Goal: Information Seeking & Learning: Understand process/instructions

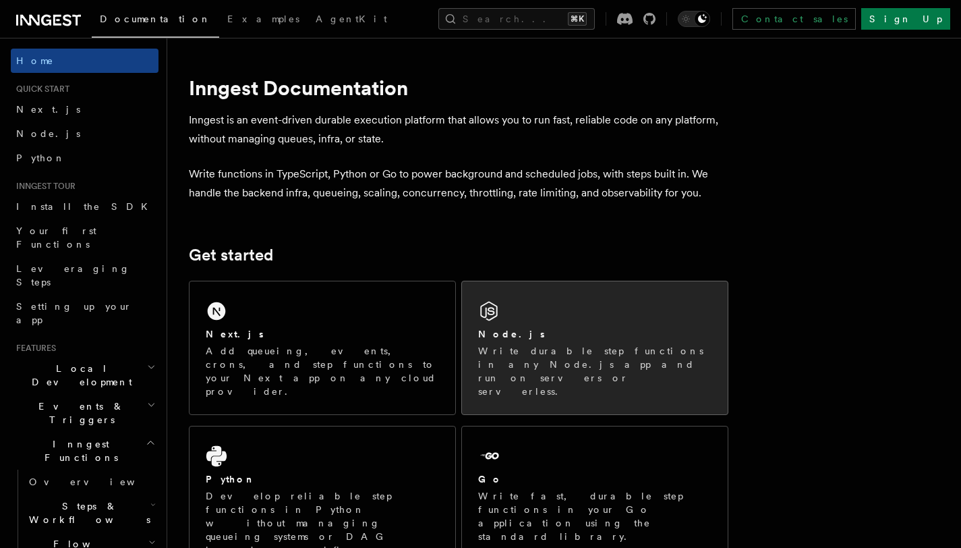
click at [532, 301] on div "Node.js Write durable step functions in any Node.js app and run on servers or s…" at bounding box center [595, 347] width 266 height 133
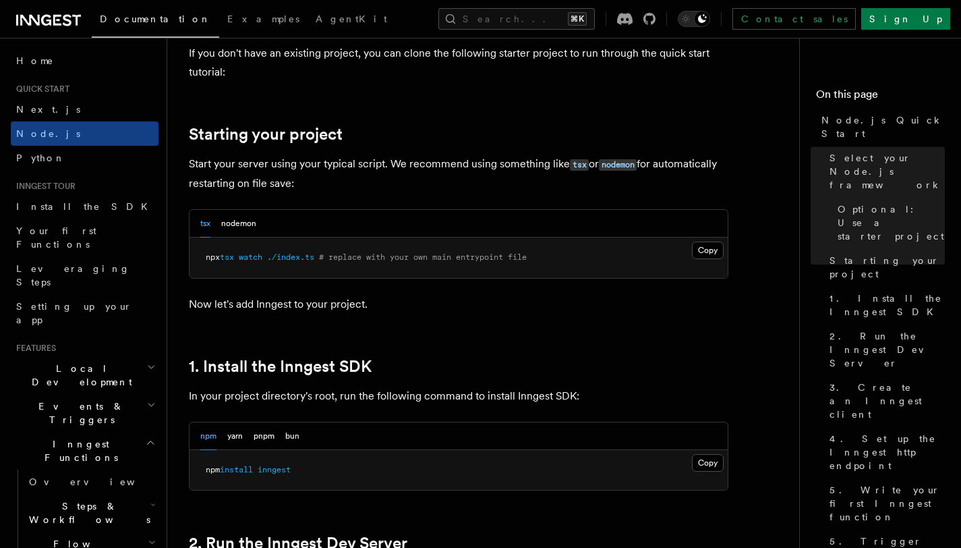
scroll to position [596, 0]
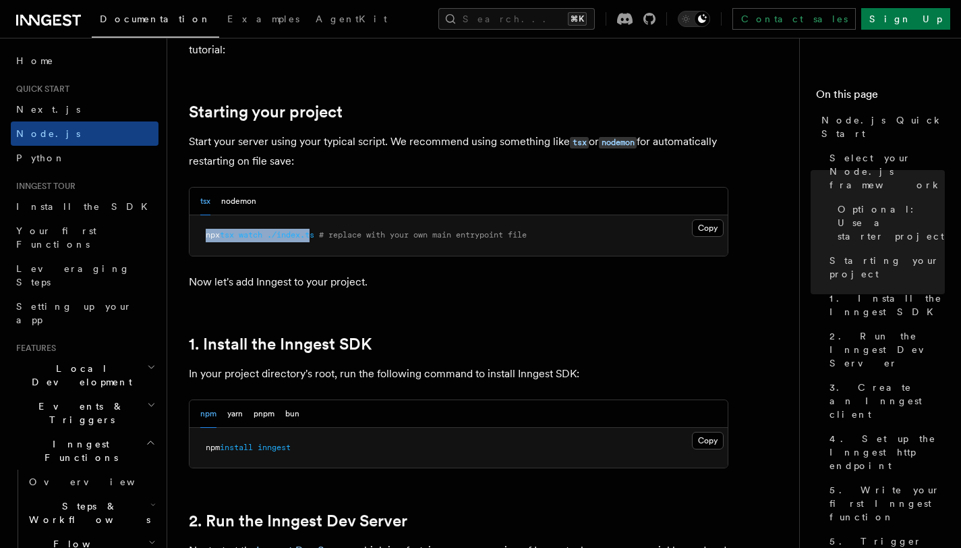
drag, startPoint x: 206, startPoint y: 237, endPoint x: 319, endPoint y: 234, distance: 113.4
click at [319, 234] on span "npx tsx watch ./index.ts # replace with your own main entrypoint file" at bounding box center [366, 234] width 321 height 9
copy span "npx tsx watch ./index.t"
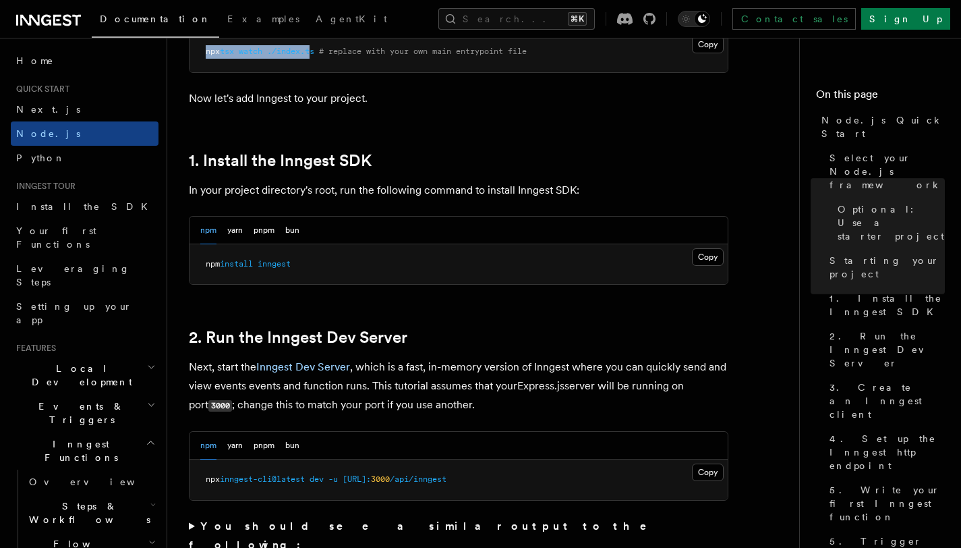
scroll to position [835, 0]
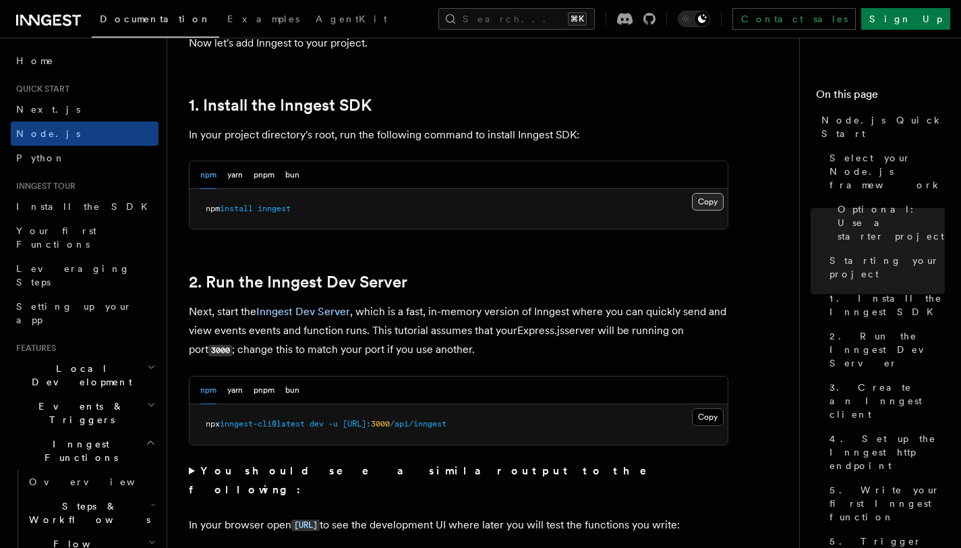
click at [698, 196] on button "Copy Copied" at bounding box center [708, 202] width 32 height 18
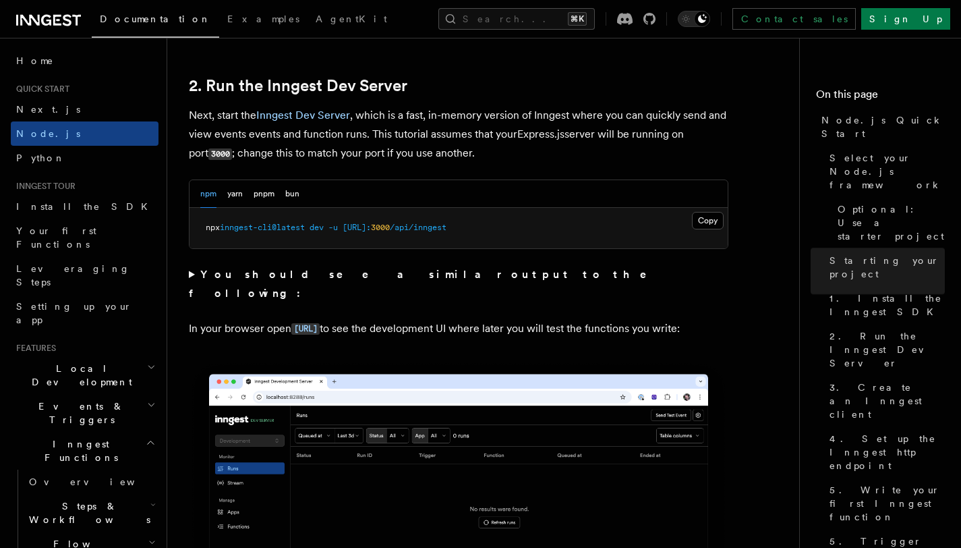
scroll to position [1089, 0]
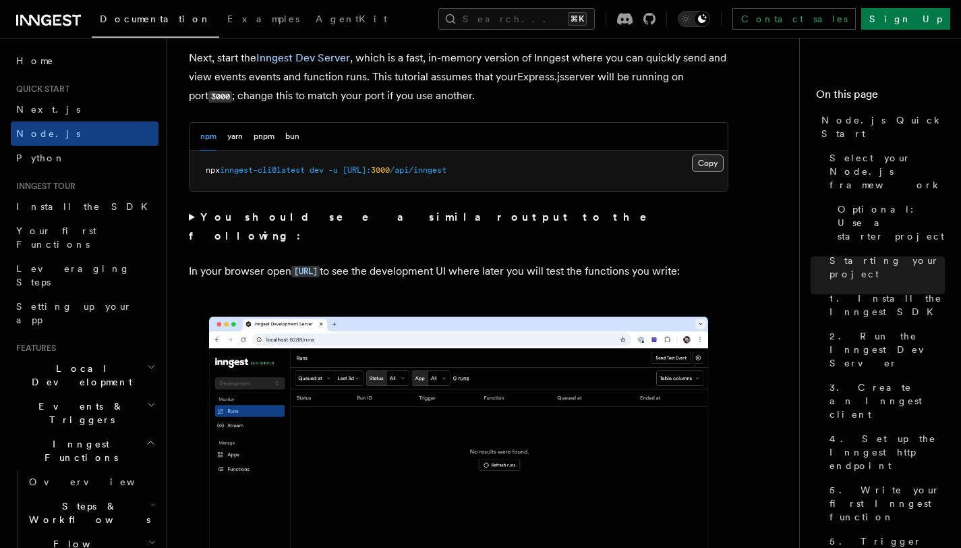
click at [702, 169] on button "Copy Copied" at bounding box center [708, 163] width 32 height 18
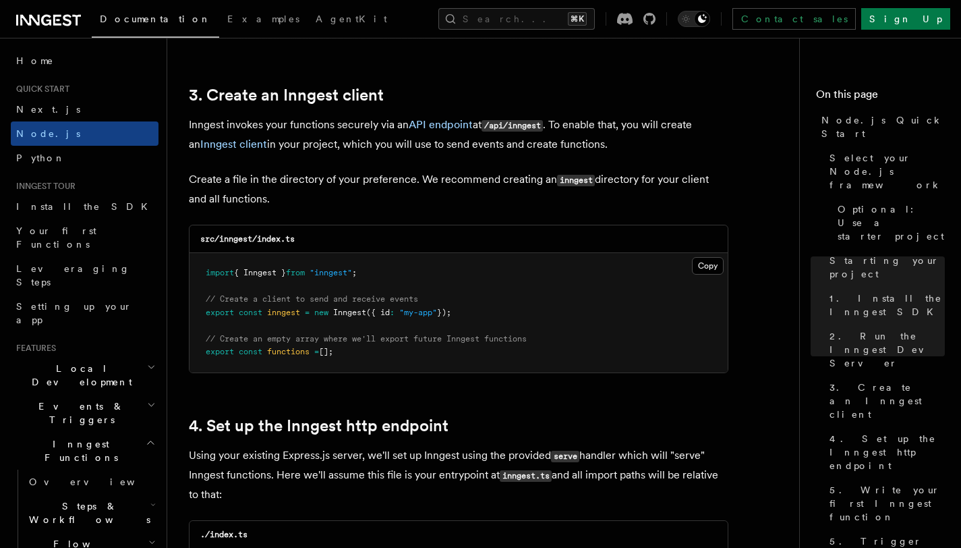
scroll to position [1691, 0]
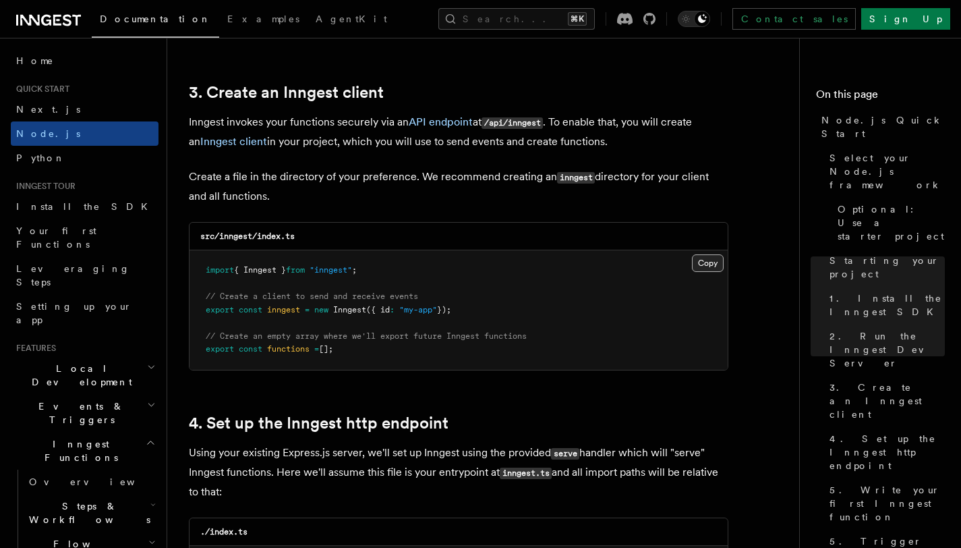
click at [701, 268] on button "Copy Copied" at bounding box center [708, 263] width 32 height 18
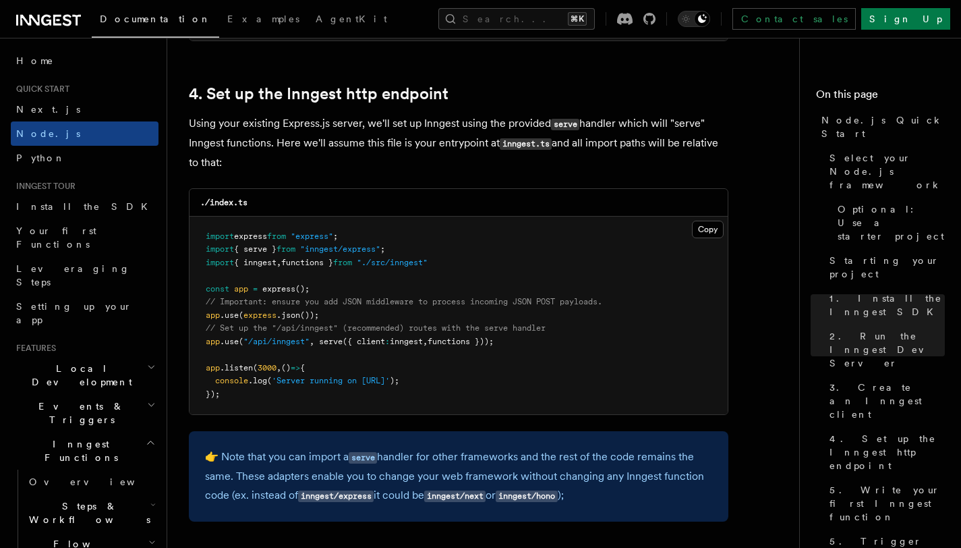
scroll to position [2021, 0]
click at [710, 231] on button "Copy Copied" at bounding box center [708, 228] width 32 height 18
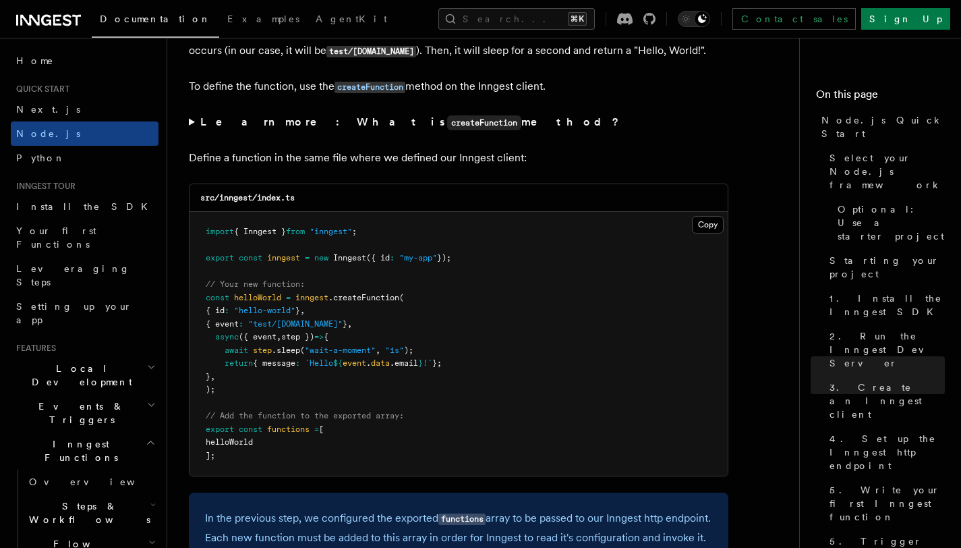
scroll to position [2593, 0]
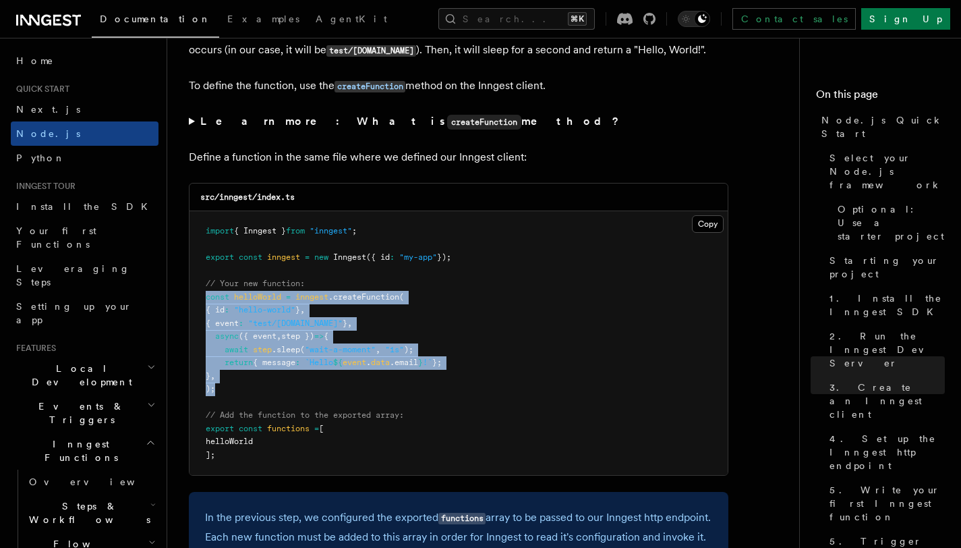
drag, startPoint x: 206, startPoint y: 301, endPoint x: 226, endPoint y: 399, distance: 99.9
click at [226, 399] on pre "import { Inngest } from "inngest" ; export const inngest = new Inngest ({ id : …" at bounding box center [459, 343] width 538 height 264
copy code "const helloWorld = inngest .createFunction ( { id : "hello-world" } , { event :…"
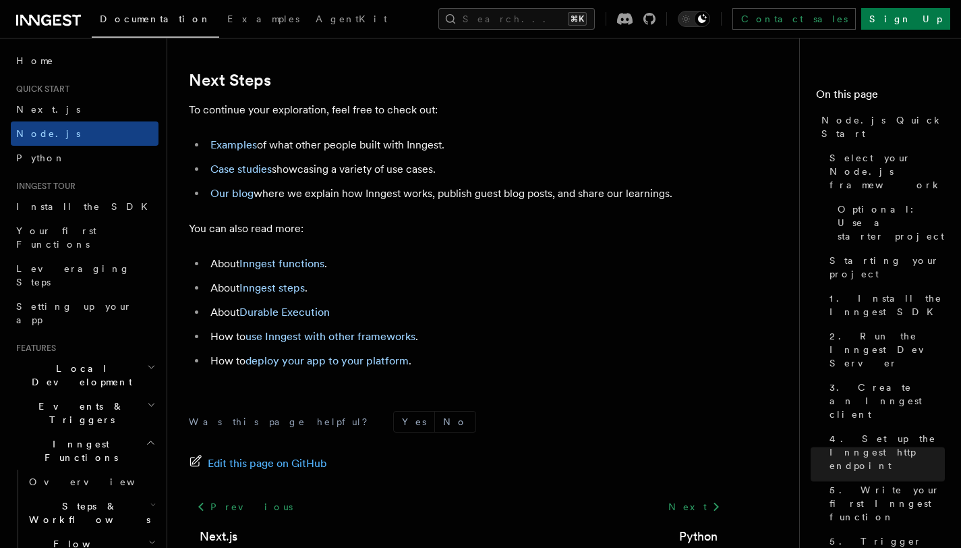
scroll to position [8551, 0]
